Goal: Transaction & Acquisition: Purchase product/service

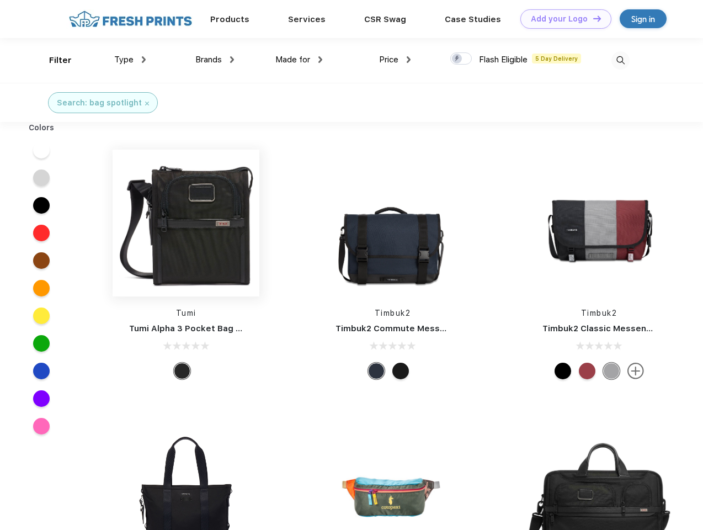
scroll to position [1, 0]
click at [562, 19] on link "Add your Logo Design Tool" at bounding box center [565, 18] width 91 height 19
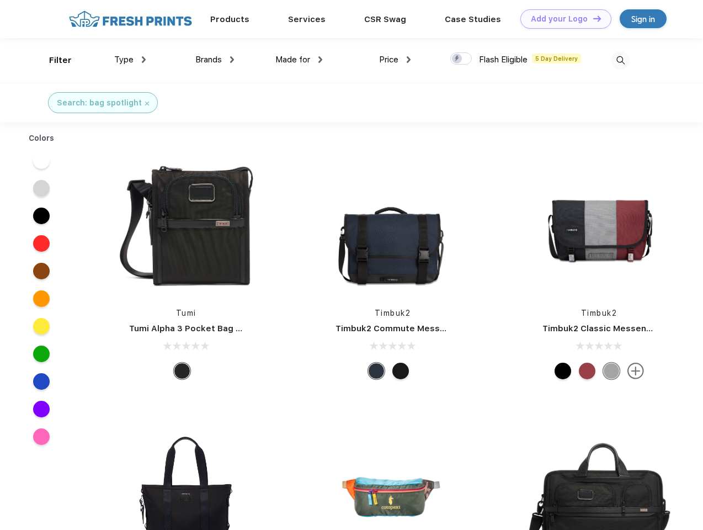
click at [0, 0] on div "Design Tool" at bounding box center [0, 0] width 0 height 0
click at [592, 18] on link "Add your Logo Design Tool" at bounding box center [565, 18] width 91 height 19
click at [53, 60] on div "Filter" at bounding box center [60, 60] width 23 height 13
click at [130, 60] on span "Type" at bounding box center [123, 60] width 19 height 10
click at [215, 60] on span "Brands" at bounding box center [208, 60] width 26 height 10
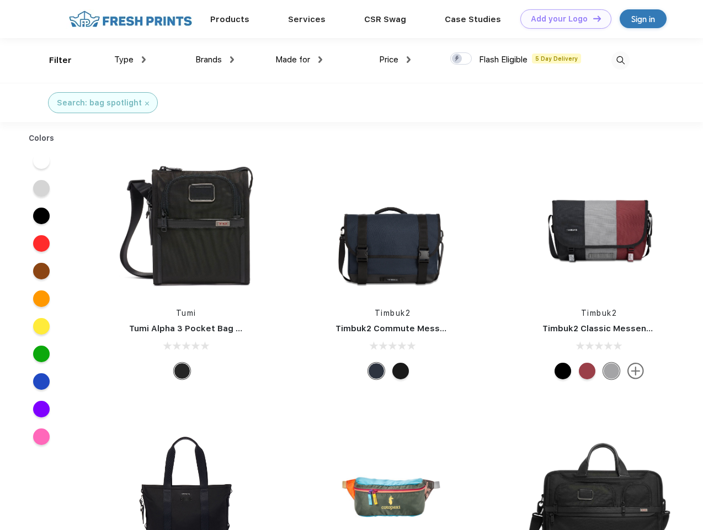
click at [299, 60] on span "Made for" at bounding box center [292, 60] width 35 height 10
click at [395, 60] on span "Price" at bounding box center [388, 60] width 19 height 10
click at [461, 59] on div at bounding box center [461, 58] width 22 height 12
click at [457, 59] on input "checkbox" at bounding box center [453, 55] width 7 height 7
click at [620, 60] on img at bounding box center [620, 60] width 18 height 18
